Goal: Task Accomplishment & Management: Manage account settings

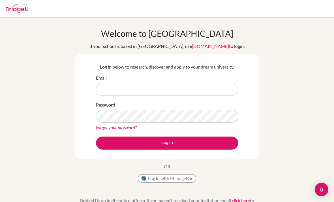
click at [224, 88] on input "Email" at bounding box center [167, 89] width 143 height 13
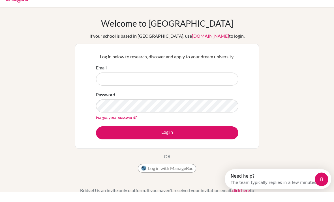
click at [297, 69] on div "Welcome to BridgeU If your school is based in China, use app.bridge-u.com.cn to…" at bounding box center [167, 120] width 334 height 185
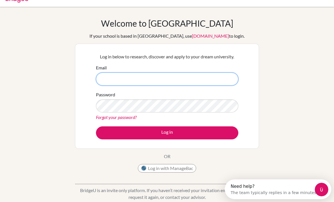
click at [218, 85] on input "Email" at bounding box center [167, 79] width 143 height 13
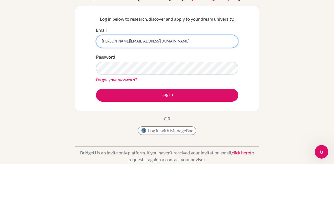
type input "sidney.tan@sampoernaacademy.net"
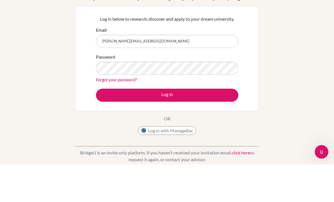
click at [193, 91] on div "Password Forgot your password?" at bounding box center [167, 105] width 143 height 29
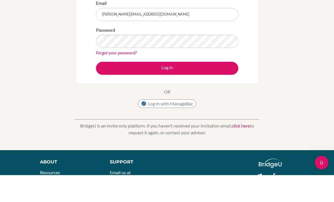
click at [202, 89] on button "Log in" at bounding box center [167, 95] width 143 height 13
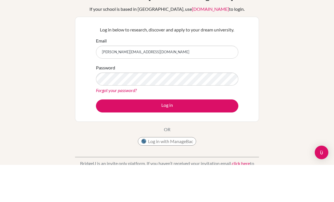
click at [312, 71] on div "Welcome to BridgeU If your school is based in China, use app.bridge-u.com.cn to…" at bounding box center [167, 120] width 334 height 185
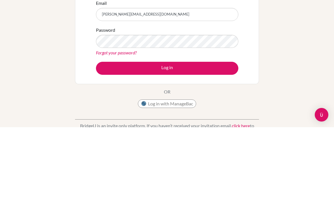
click at [324, 71] on div "Welcome to BridgeU If your school is based in China, use app.bridge-u.com.cn to…" at bounding box center [167, 120] width 334 height 185
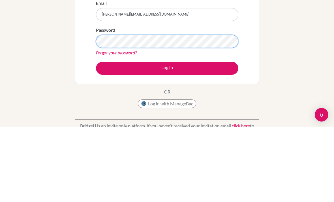
click at [167, 137] on button "Log in" at bounding box center [167, 143] width 143 height 13
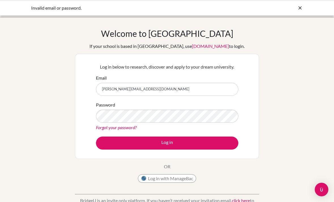
click at [294, 10] on div "Invalid email or password." at bounding box center [167, 8] width 272 height 7
click at [302, 9] on icon at bounding box center [301, 8] width 6 height 6
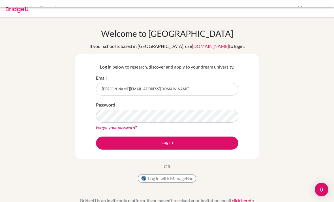
click at [301, 12] on div at bounding box center [167, 8] width 329 height 17
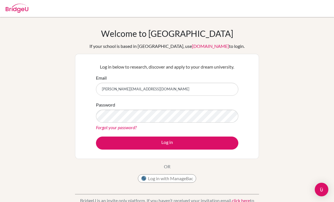
click at [308, 185] on div "Welcome to BridgeU If your school is based in China, use app.bridge-u.com.cn to…" at bounding box center [167, 120] width 334 height 185
click at [319, 187] on img "Open Intercom Messenger" at bounding box center [322, 189] width 7 height 7
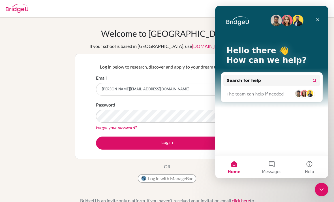
click at [27, 130] on div "Welcome to BridgeU If your school is based in China, use app.bridge-u.com.cn to…" at bounding box center [167, 120] width 334 height 185
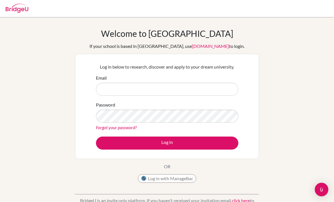
scroll to position [75, 0]
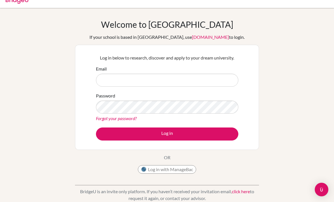
scroll to position [11, 0]
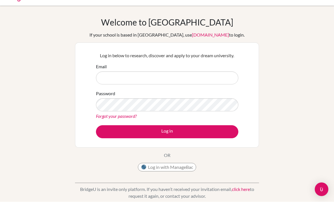
click at [192, 76] on input "Email" at bounding box center [167, 78] width 143 height 13
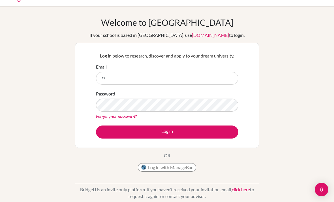
type input "s"
click at [319, 55] on div "Welcome to [GEOGRAPHIC_DATA] If your school is based in [GEOGRAPHIC_DATA], use …" at bounding box center [167, 109] width 334 height 185
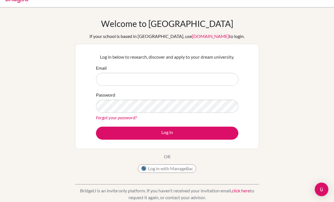
scroll to position [0, 0]
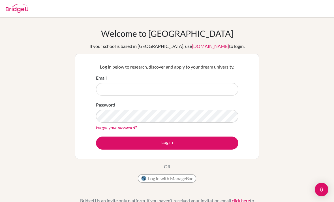
click at [327, 78] on div "Welcome to [GEOGRAPHIC_DATA] If your school is based in [GEOGRAPHIC_DATA], use …" at bounding box center [167, 120] width 334 height 185
